Goal: Book appointment/travel/reservation

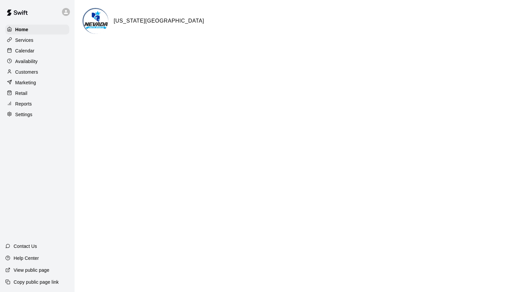
click at [46, 51] on div "Calendar" at bounding box center [37, 51] width 64 height 10
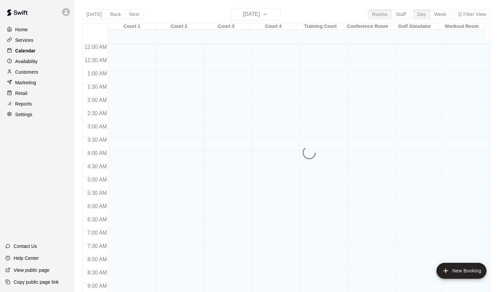
scroll to position [361, 0]
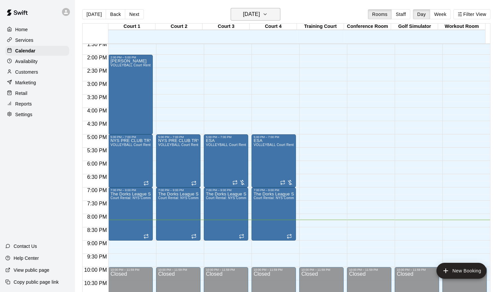
click at [258, 15] on h6 "[DATE]" at bounding box center [251, 14] width 17 height 9
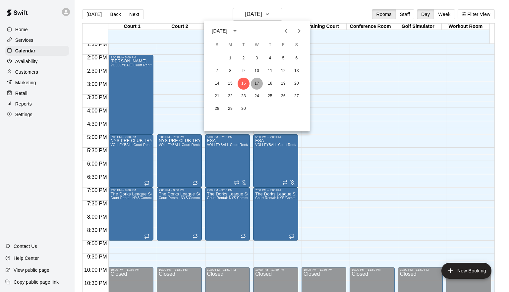
click at [259, 81] on button "17" at bounding box center [257, 84] width 12 height 12
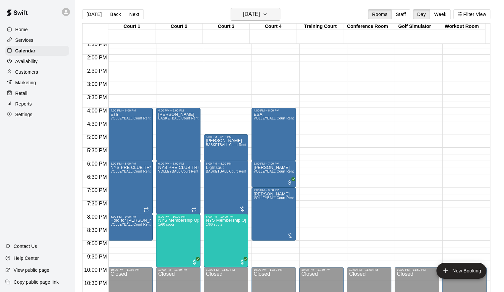
click at [268, 12] on icon "button" at bounding box center [265, 14] width 5 height 8
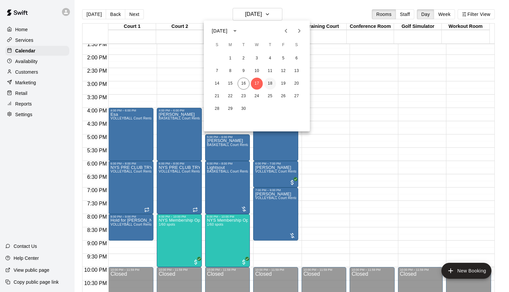
click at [272, 82] on button "18" at bounding box center [270, 84] width 12 height 12
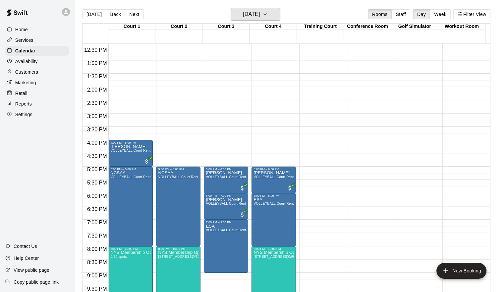
scroll to position [381, 0]
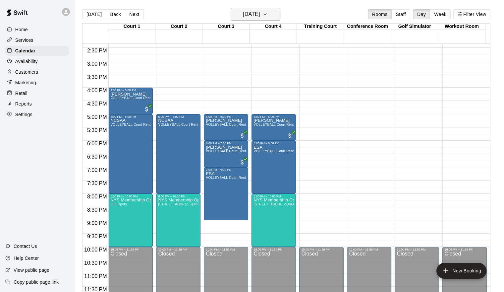
click at [257, 15] on h6 "[DATE]" at bounding box center [251, 14] width 17 height 9
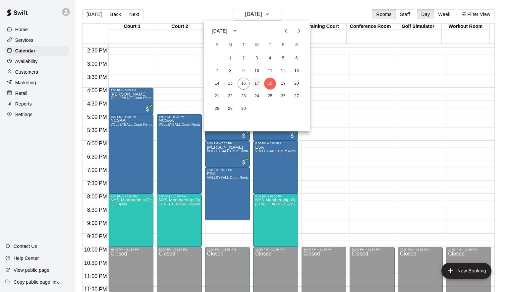
click at [255, 81] on button "17" at bounding box center [257, 84] width 12 height 12
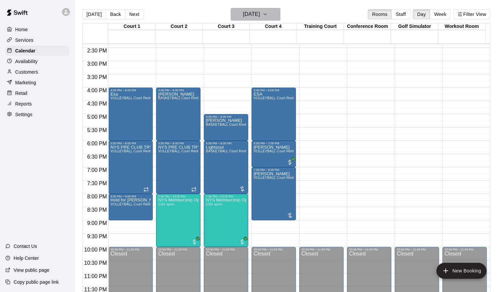
click at [268, 12] on icon "button" at bounding box center [265, 14] width 5 height 8
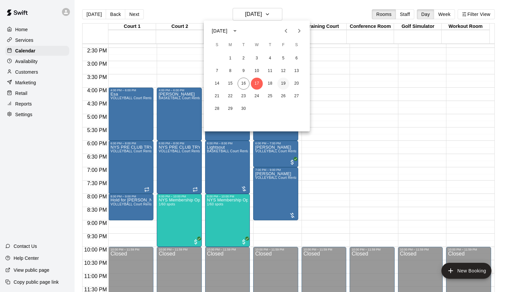
click at [287, 84] on button "19" at bounding box center [284, 84] width 12 height 12
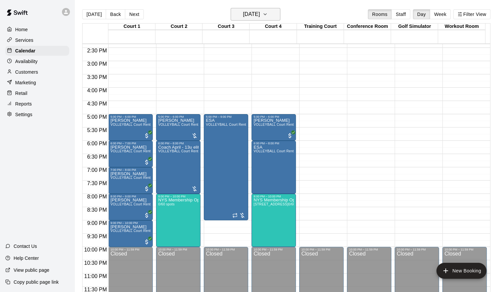
click at [268, 12] on icon "button" at bounding box center [265, 14] width 5 height 8
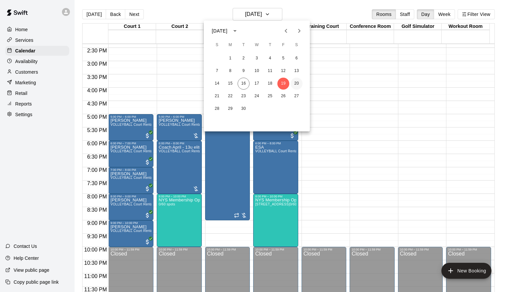
click at [297, 82] on button "20" at bounding box center [297, 84] width 12 height 12
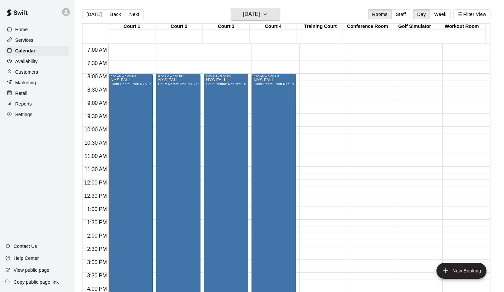
scroll to position [182, 0]
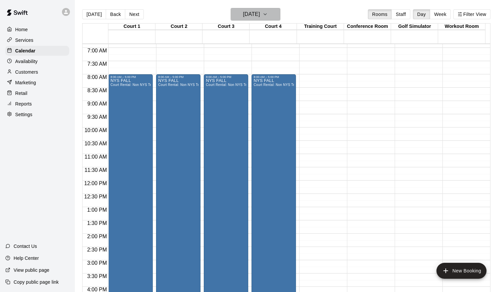
click at [268, 14] on icon "button" at bounding box center [265, 14] width 5 height 8
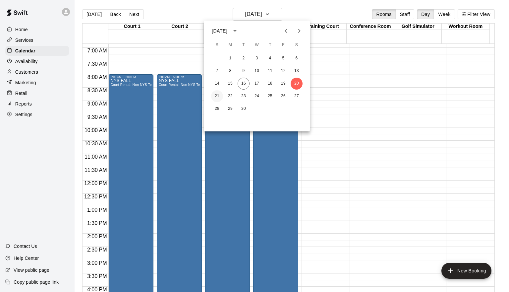
click at [217, 95] on button "21" at bounding box center [217, 96] width 12 height 12
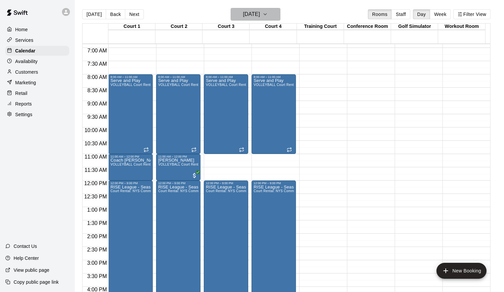
click at [268, 17] on icon "button" at bounding box center [265, 14] width 5 height 8
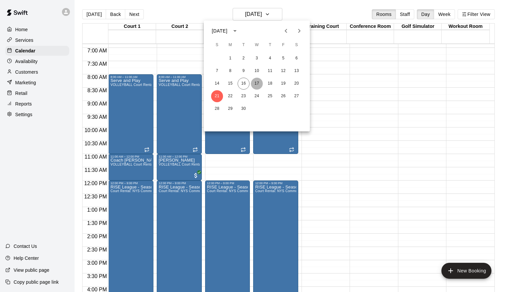
click at [255, 83] on button "17" at bounding box center [257, 84] width 12 height 12
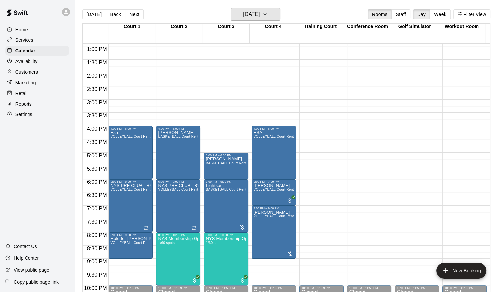
scroll to position [348, 0]
